Goal: Communication & Community: Answer question/provide support

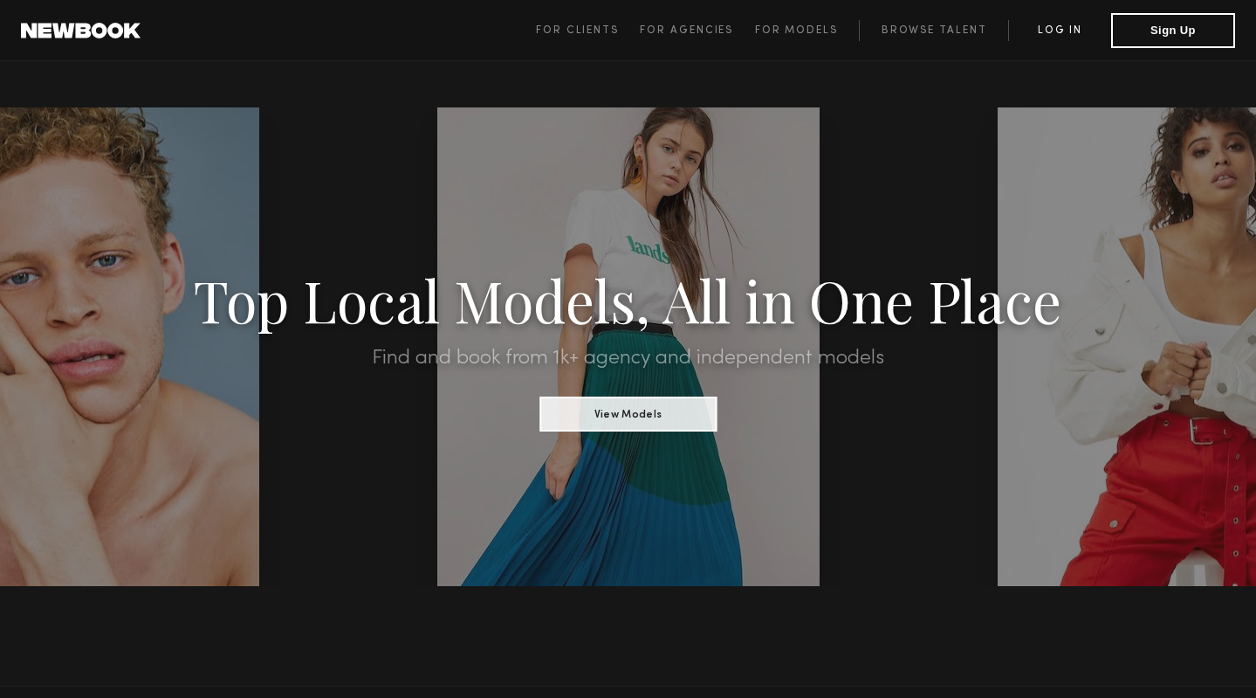
click at [1076, 37] on link "Log in" at bounding box center [1059, 30] width 103 height 21
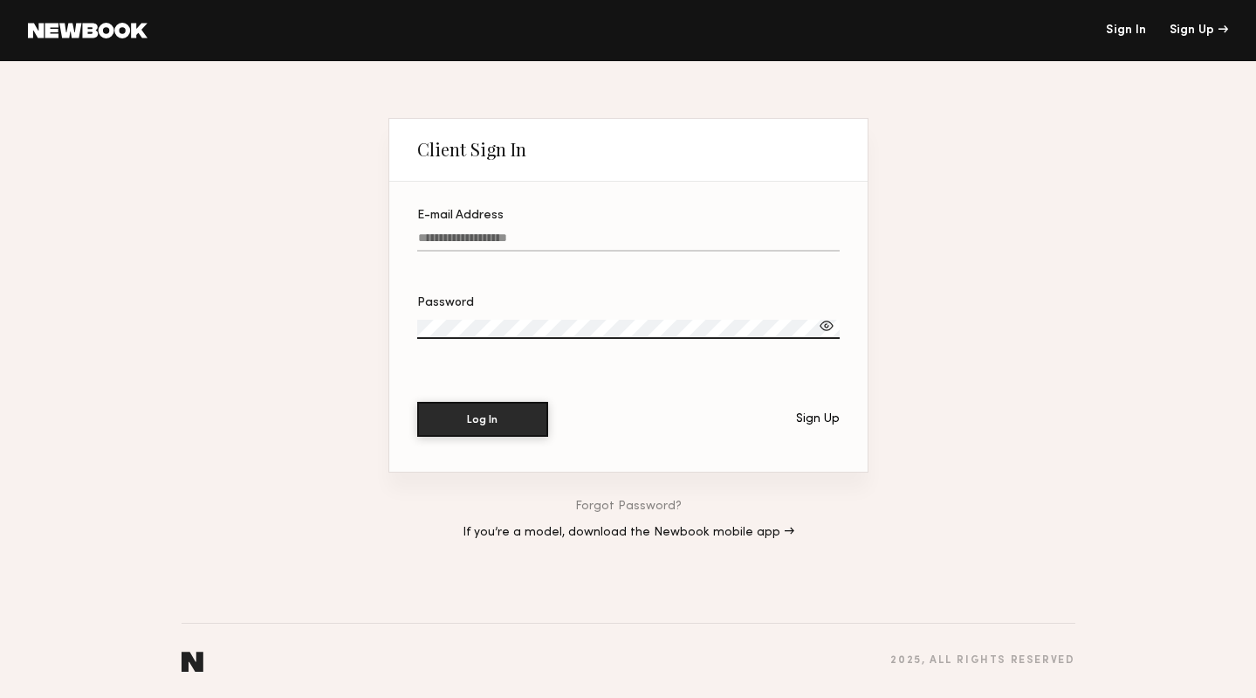
click at [505, 190] on section "E-mail Address Password Log In Sign Up" at bounding box center [628, 327] width 478 height 290
click at [492, 233] on input "E-mail Address" at bounding box center [628, 241] width 423 height 20
type input "**********"
click at [824, 321] on div at bounding box center [826, 325] width 17 height 17
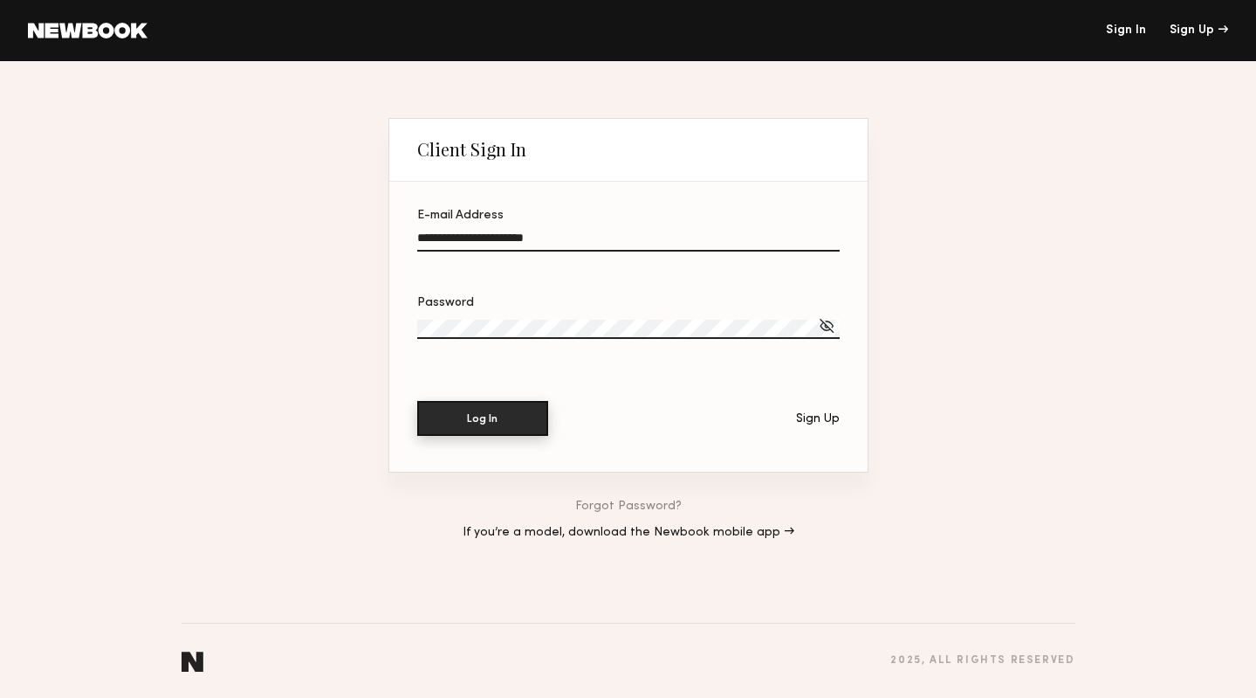
click at [458, 415] on button "Log In" at bounding box center [482, 418] width 131 height 35
click at [417, 402] on button "Log In" at bounding box center [482, 419] width 131 height 35
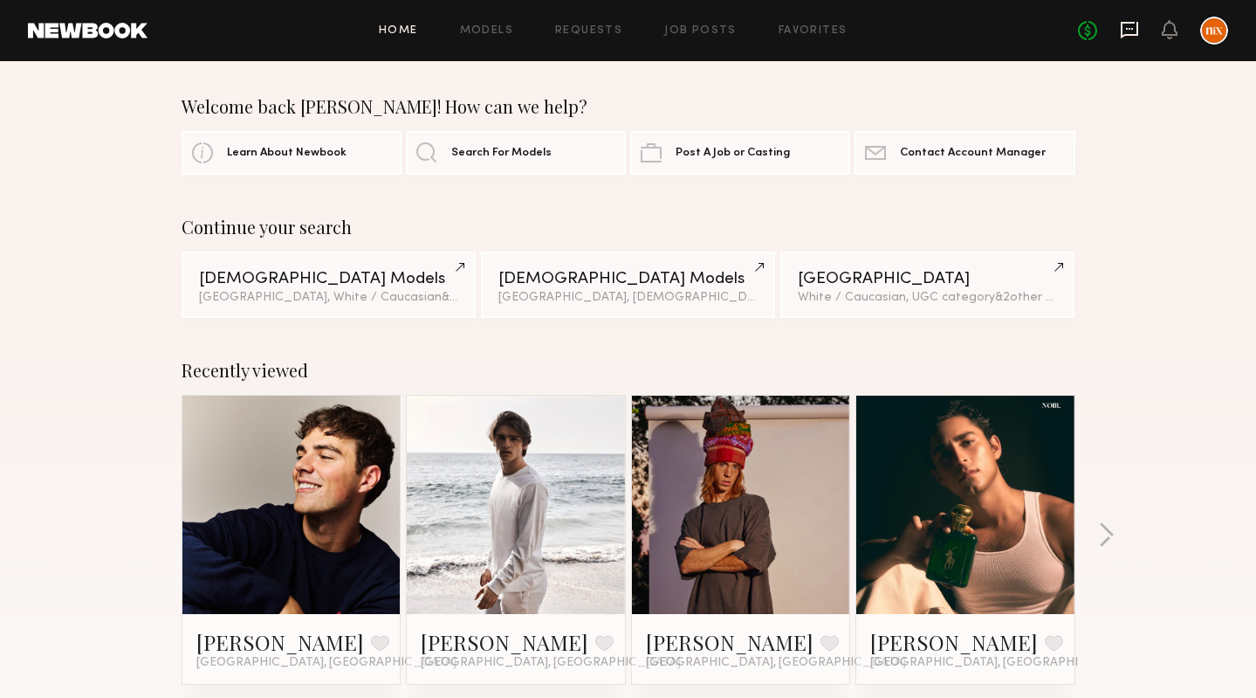
click at [1135, 35] on icon at bounding box center [1129, 30] width 17 height 17
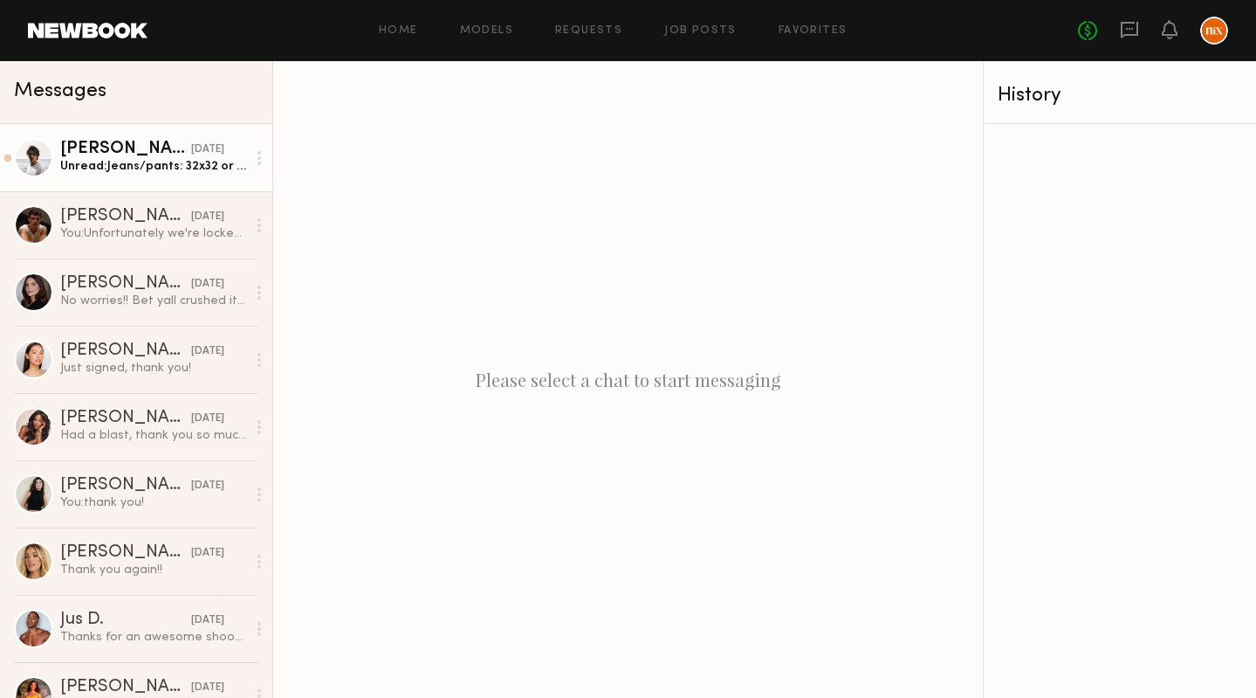
click at [125, 162] on div "Unread: Jeans/pants: 32x32 or medium" at bounding box center [153, 166] width 186 height 17
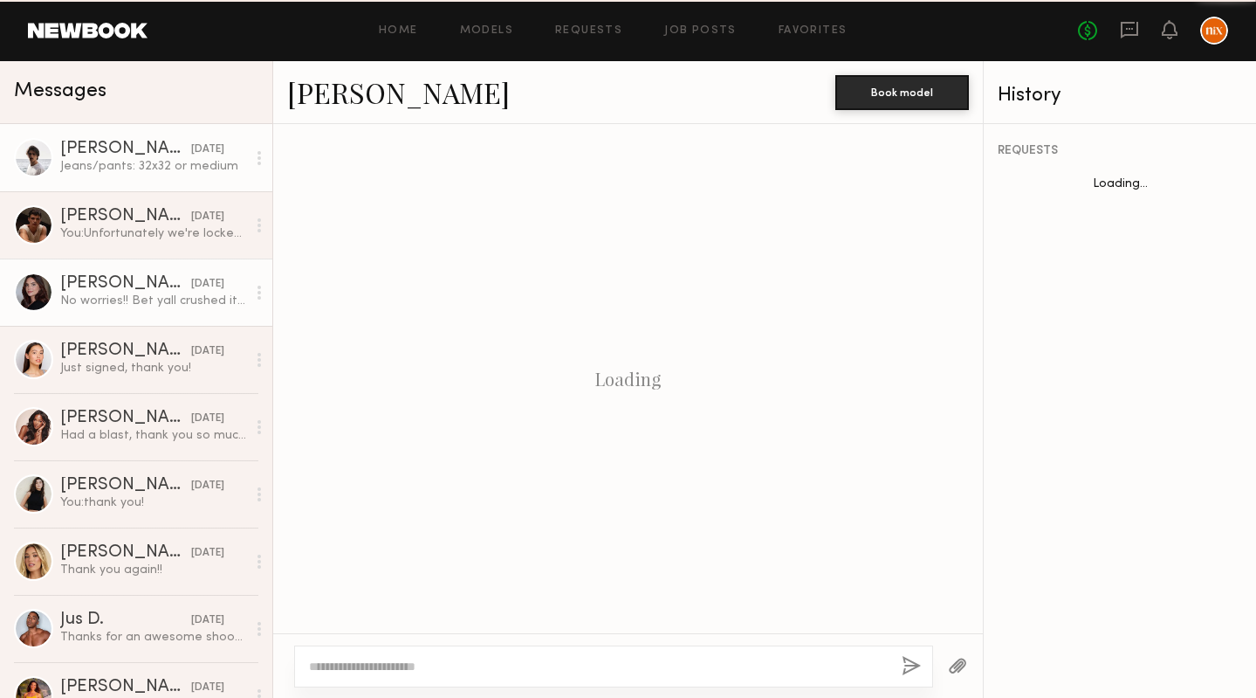
scroll to position [957, 0]
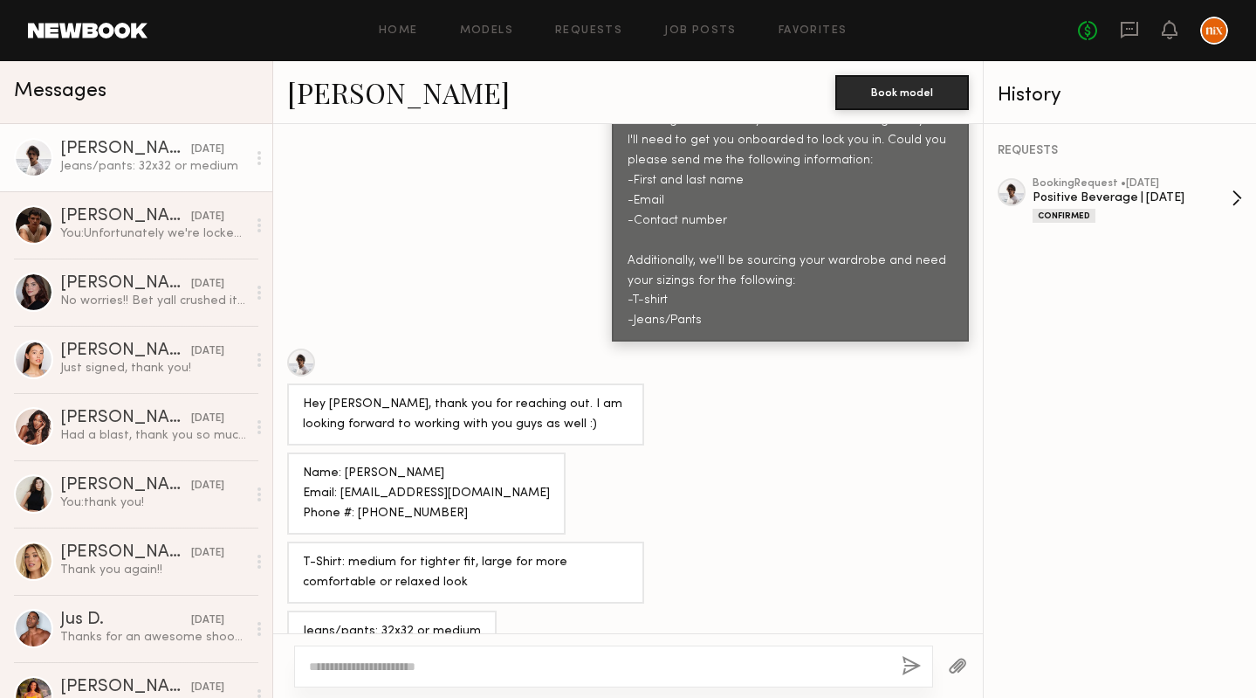
click at [1061, 191] on div "Positive Beverage | [DATE]" at bounding box center [1132, 197] width 199 height 17
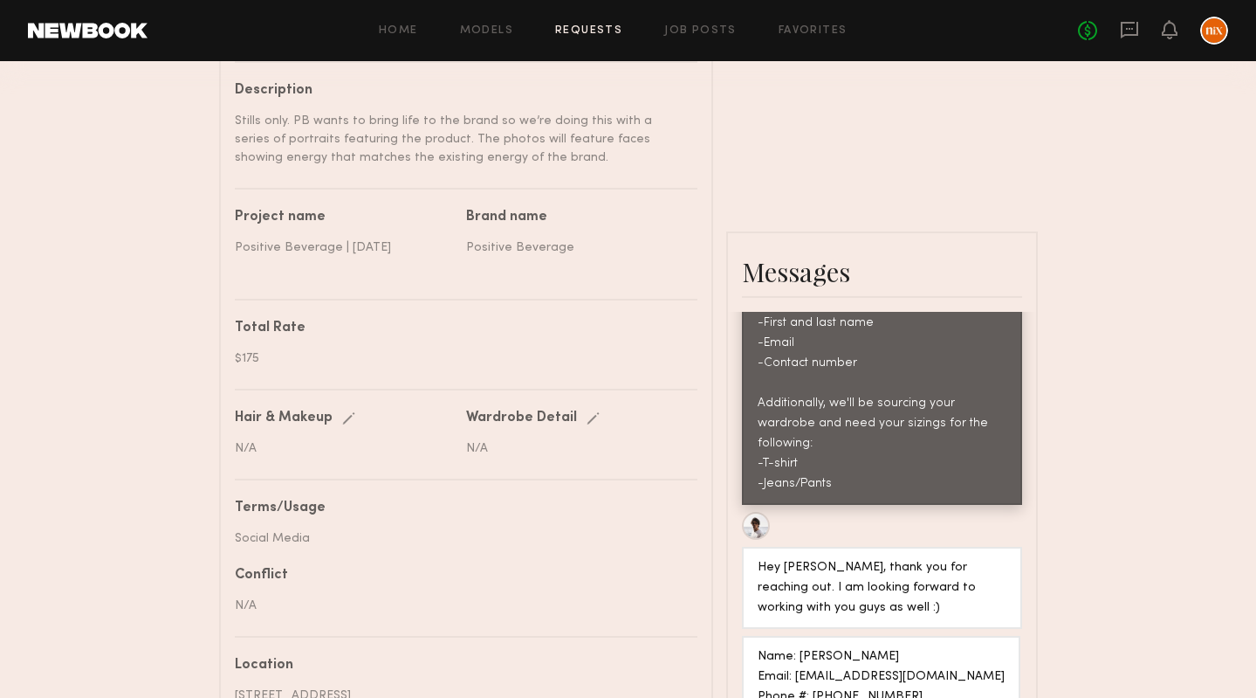
scroll to position [668, 0]
